Goal: Task Accomplishment & Management: Use online tool/utility

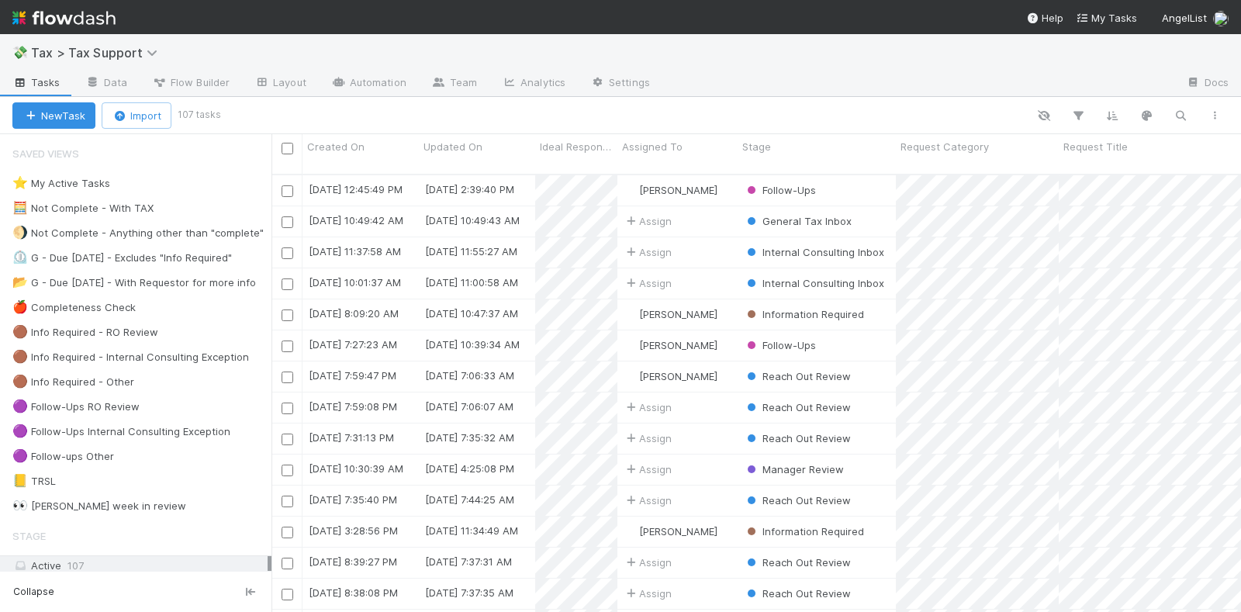
scroll to position [436, 955]
click at [102, 14] on img at bounding box center [63, 18] width 103 height 26
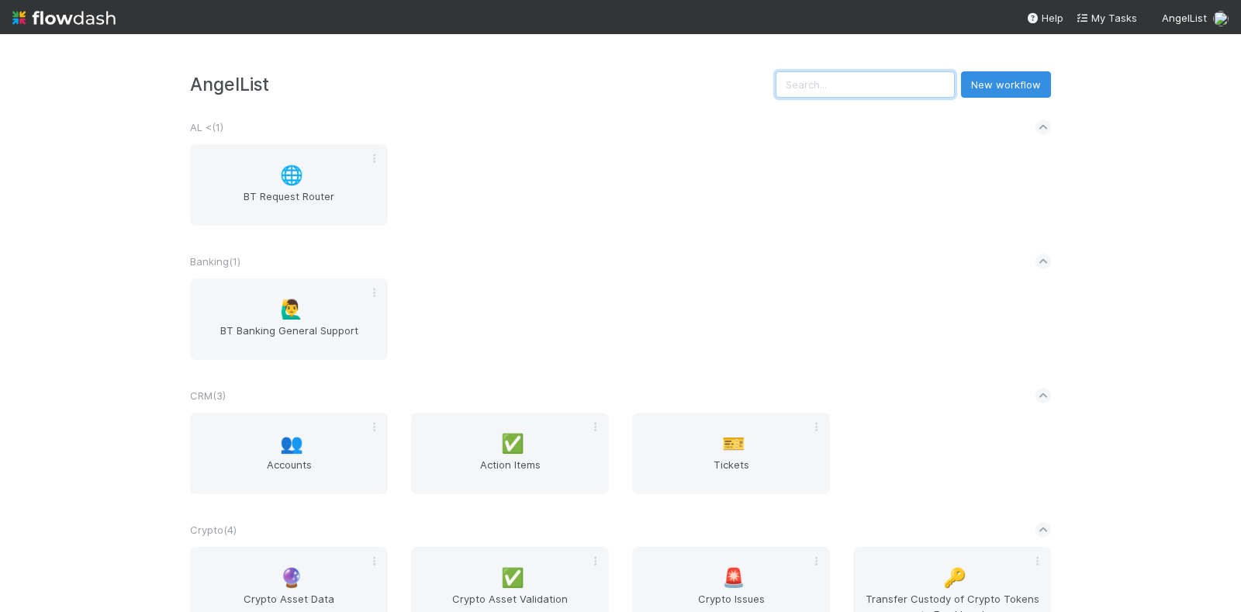
click at [910, 79] on input "text" at bounding box center [865, 84] width 179 height 26
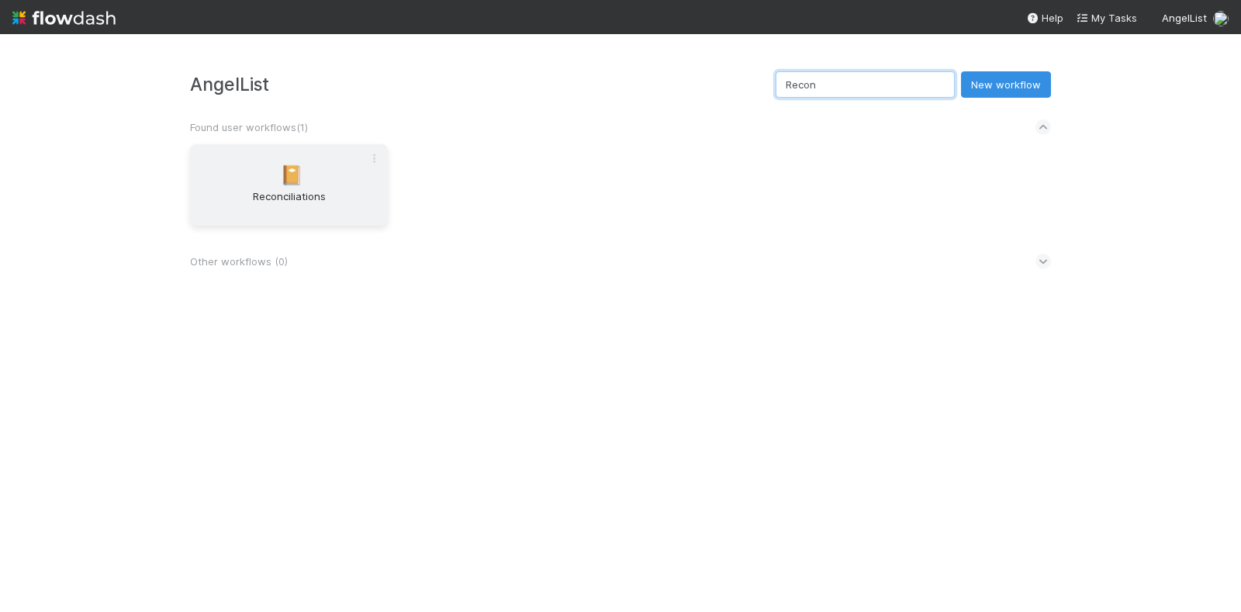
type input "Recon"
click at [329, 175] on div "📔 Reconciliations" at bounding box center [289, 184] width 198 height 81
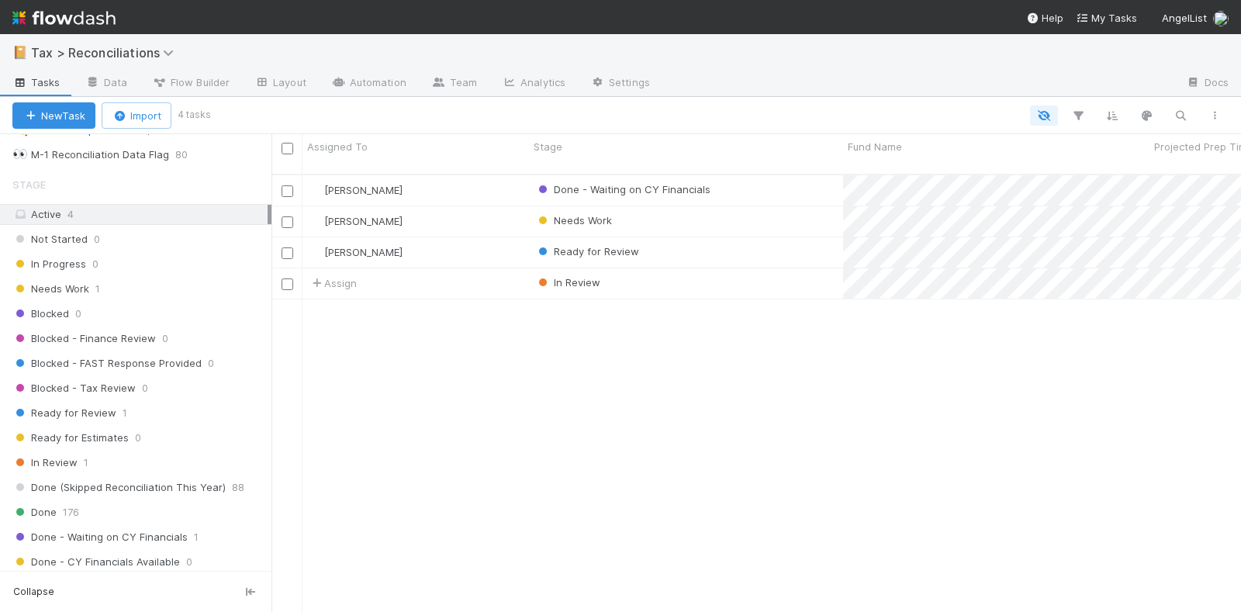
scroll to position [485, 0]
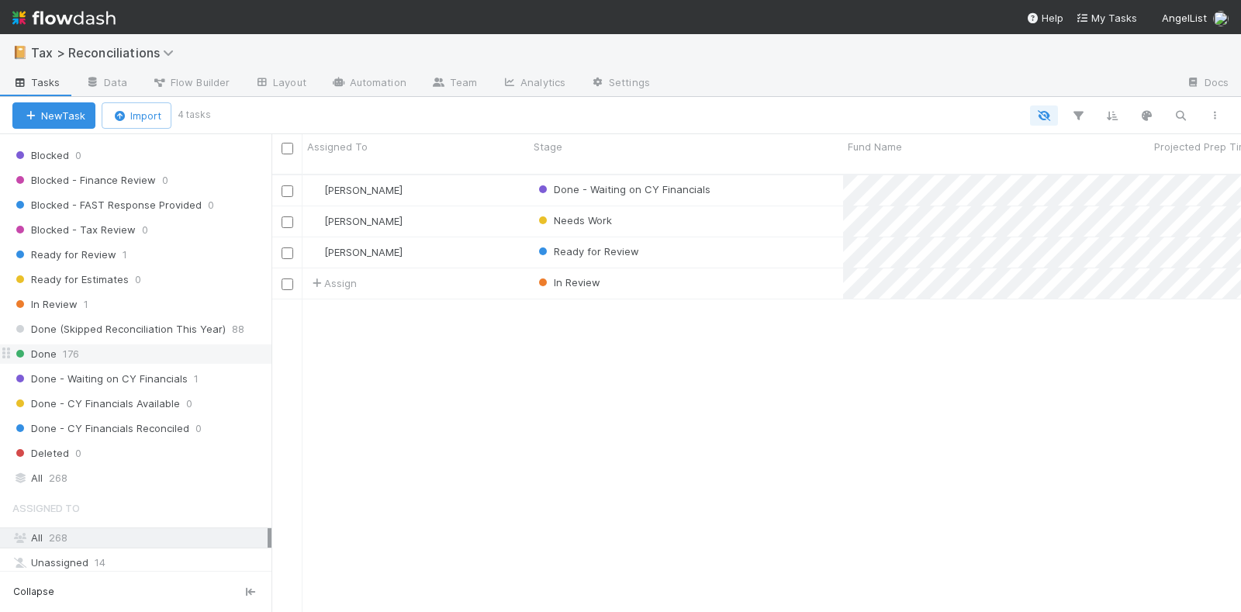
click at [74, 344] on span "176" at bounding box center [71, 353] width 16 height 19
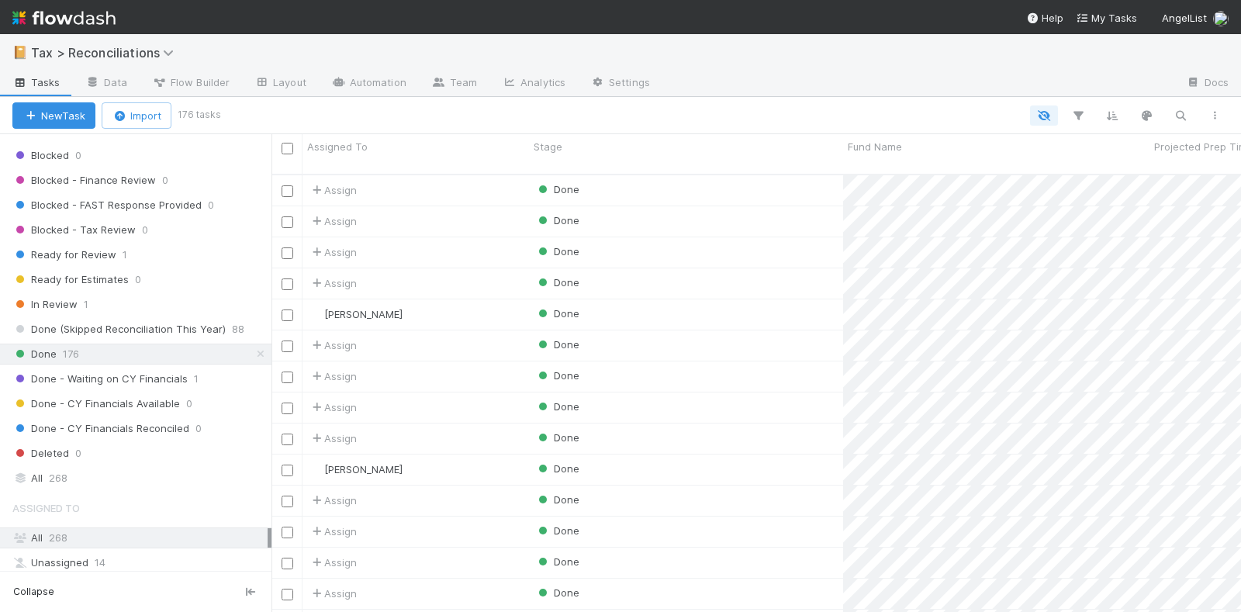
scroll to position [436, 955]
click at [1175, 109] on icon "button" at bounding box center [1181, 116] width 16 height 14
click at [1105, 92] on input at bounding box center [1100, 90] width 155 height 19
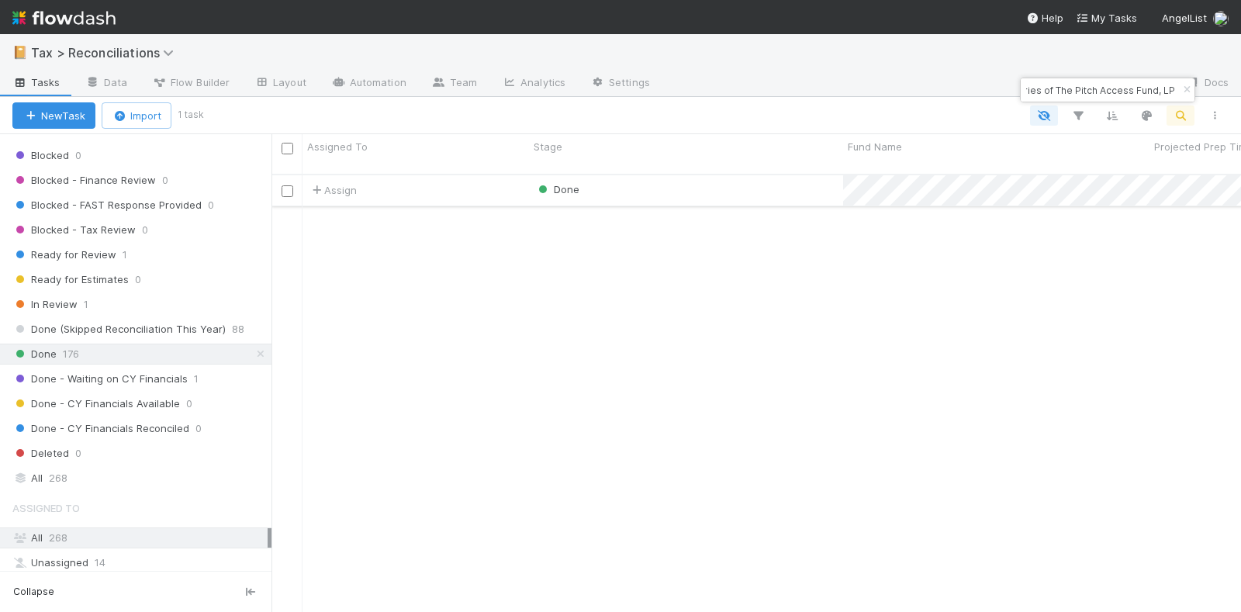
type input "Fund I, a series of The Pitch Access Fund, LP"
click at [635, 175] on div "Done" at bounding box center [686, 190] width 314 height 30
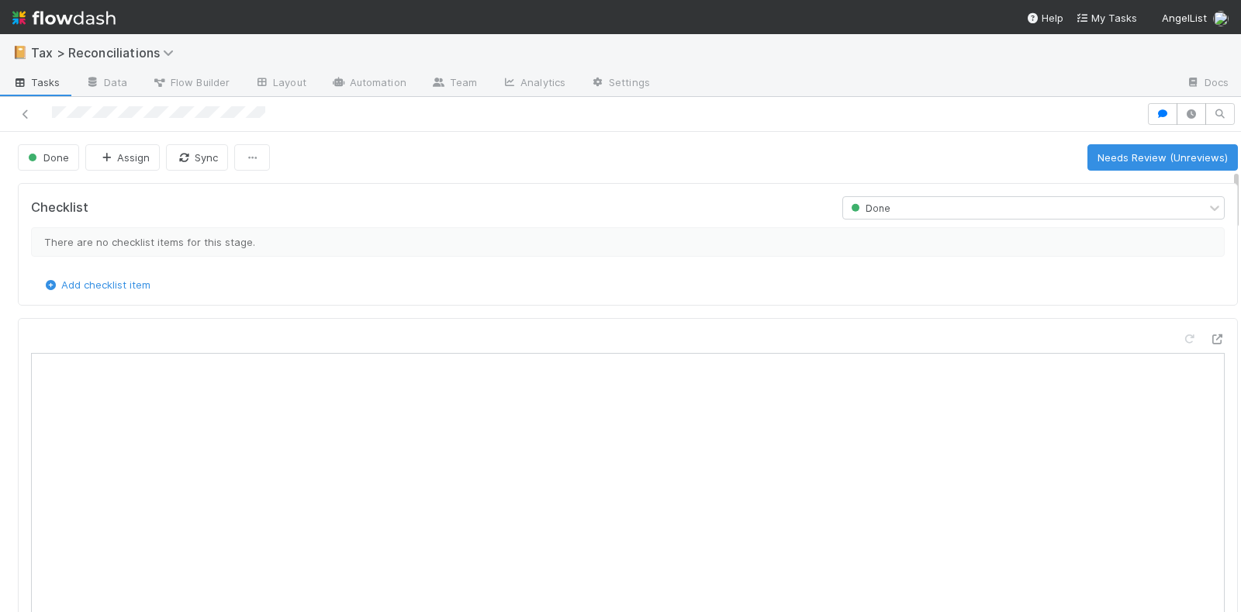
scroll to position [291, 0]
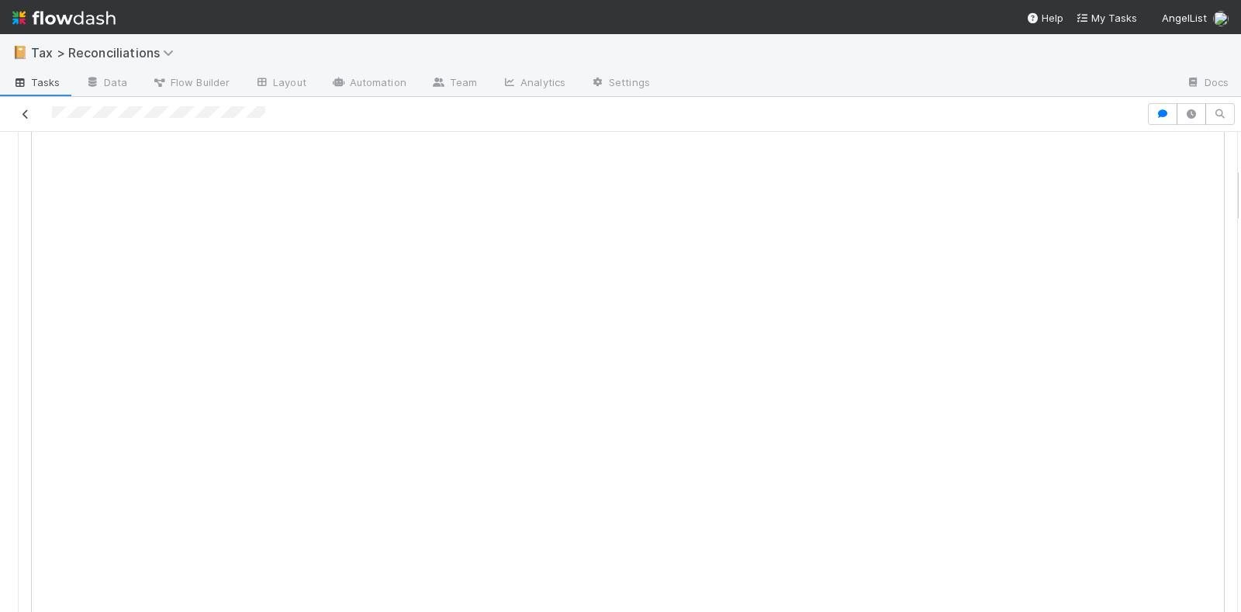
click at [29, 109] on icon at bounding box center [26, 114] width 16 height 10
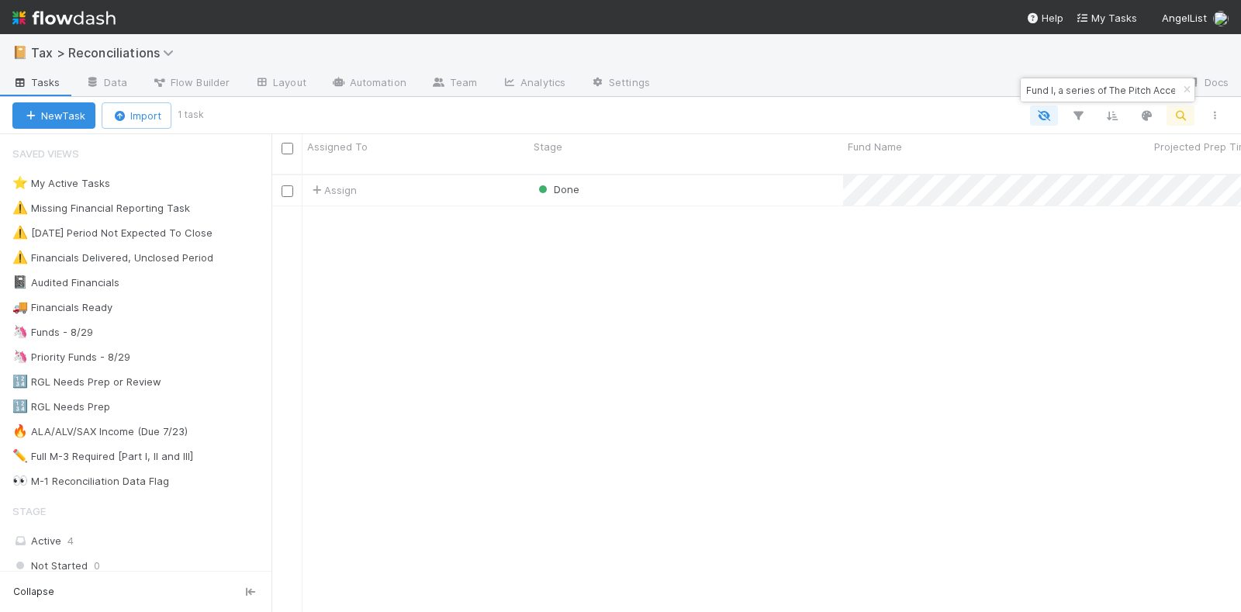
scroll to position [436, 955]
drag, startPoint x: 1026, startPoint y: 89, endPoint x: 1288, endPoint y: 93, distance: 262.2
click at [1240, 93] on html "📔 Tax > Reconciliations Tasks Data Flow Builder Layout Automation Team Analytic…" at bounding box center [620, 306] width 1241 height 612
paste input "I, a series of Stonebridge Alpha-1"
type input "Fund II, a series of Stonebridge Alpha-1, LP"
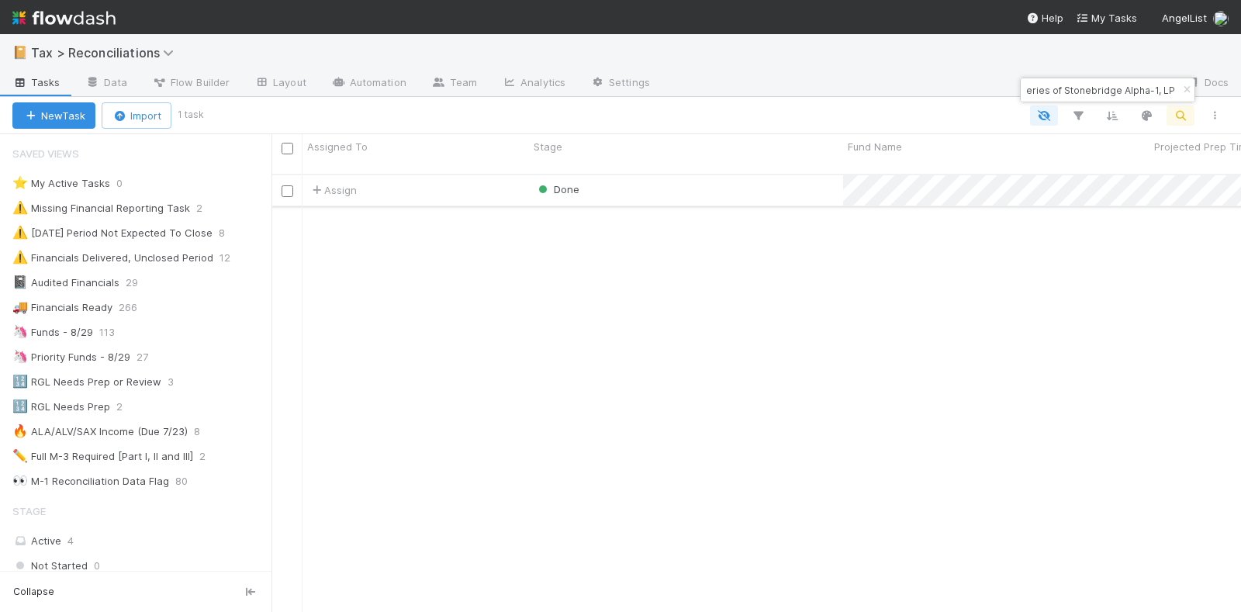
scroll to position [0, 0]
click at [659, 177] on div "Done" at bounding box center [686, 190] width 314 height 30
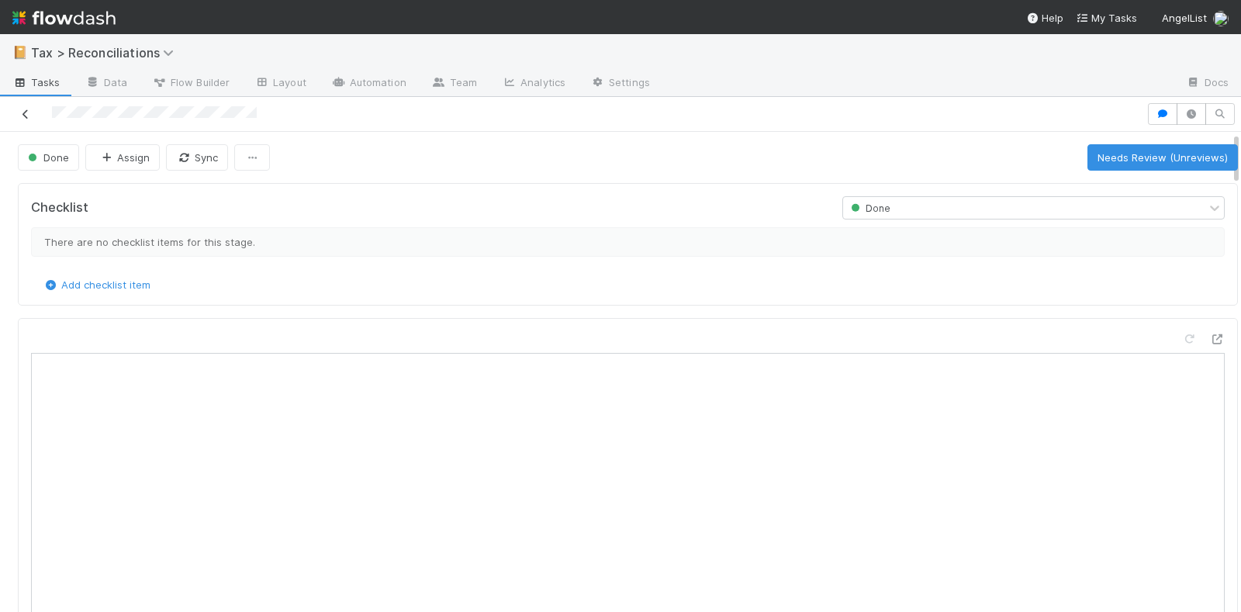
click at [20, 110] on icon at bounding box center [26, 114] width 16 height 10
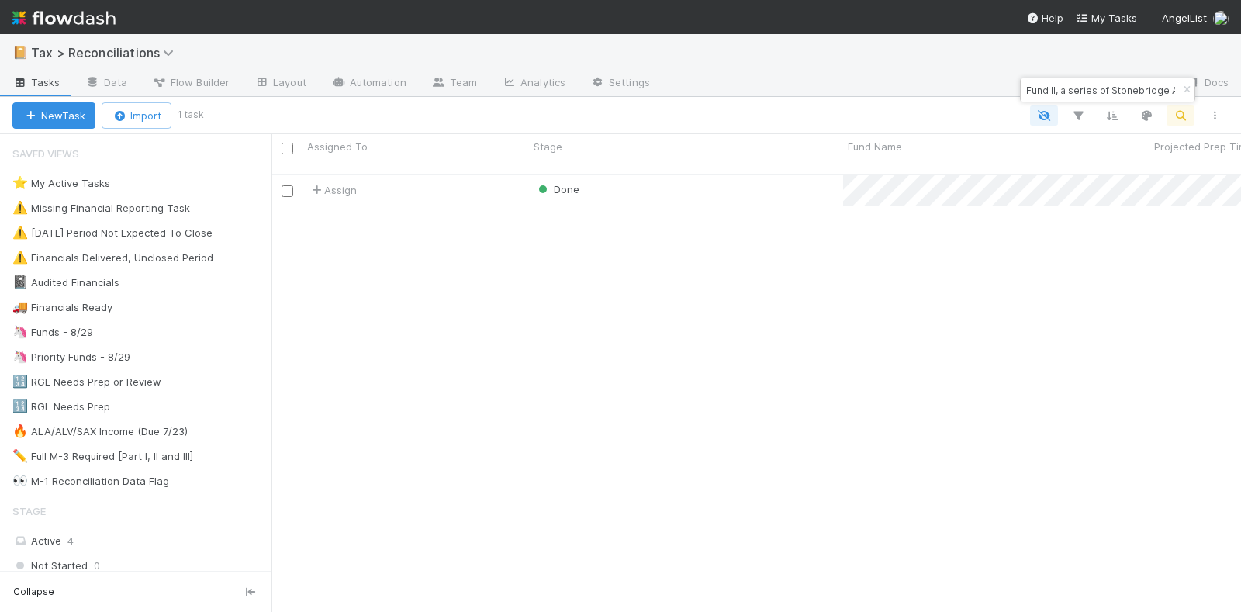
scroll to position [436, 955]
drag, startPoint x: 1024, startPoint y: 89, endPoint x: 1164, endPoint y: 90, distance: 139.6
click at [1164, 90] on div "Fund II, a series of Stonebridge Alpha-1, LP" at bounding box center [1108, 89] width 174 height 23
paste input ", a series of [PERSON_NAME]"
type input "Fund I, a series of [PERSON_NAME], LP"
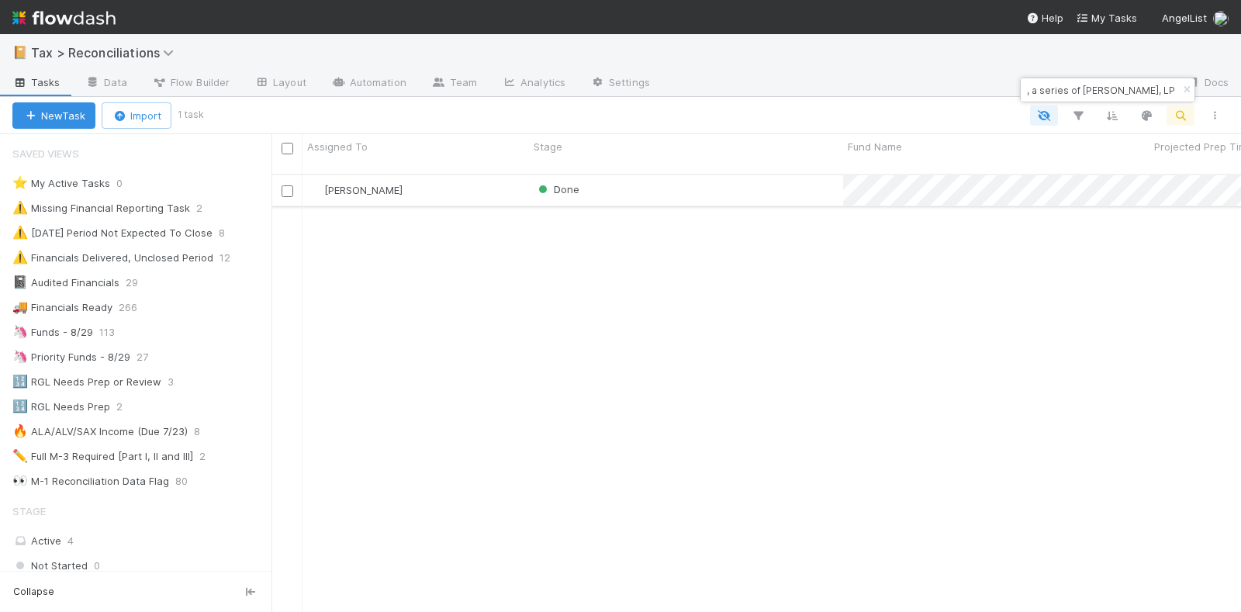
scroll to position [0, 0]
click at [664, 180] on div "Done" at bounding box center [686, 190] width 314 height 30
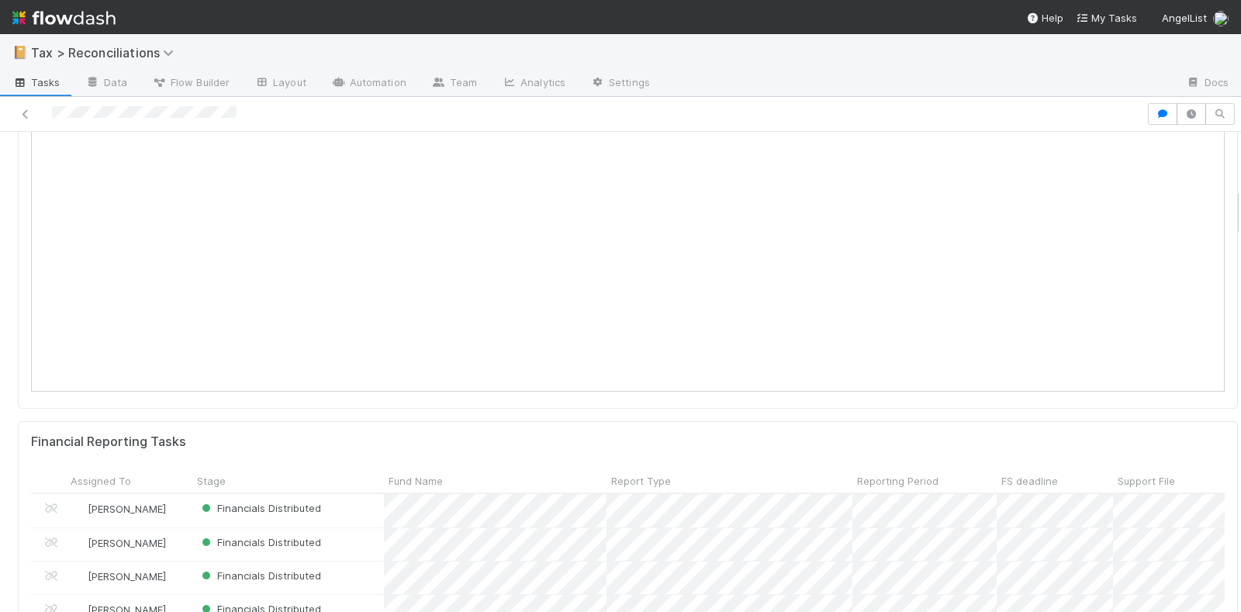
scroll to position [291, 0]
